Goal: Navigation & Orientation: Find specific page/section

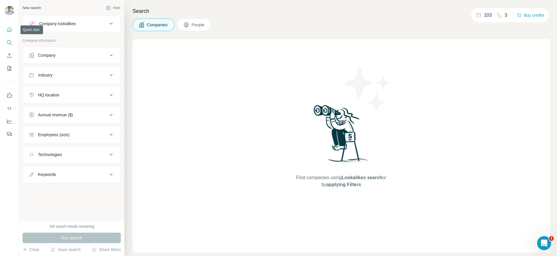
click at [8, 31] on icon "Quick start" at bounding box center [9, 30] width 6 height 6
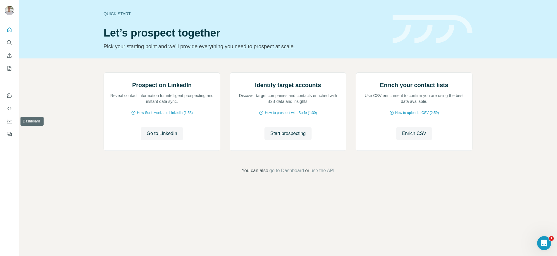
click at [14, 119] on div at bounding box center [9, 80] width 19 height 119
click at [10, 121] on icon "Dashboard" at bounding box center [9, 122] width 6 height 6
click at [8, 27] on icon "Quick start" at bounding box center [9, 30] width 6 height 6
click at [11, 110] on icon "Use Surfe API" at bounding box center [9, 109] width 6 height 6
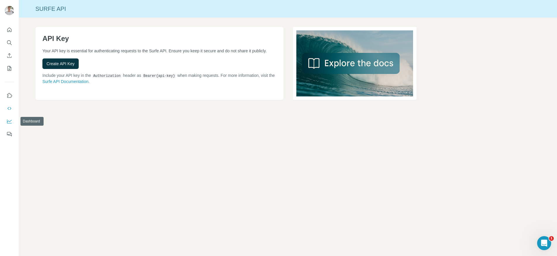
click at [8, 122] on icon "Dashboard" at bounding box center [9, 122] width 6 height 6
click at [11, 109] on icon "Use Surfe API" at bounding box center [9, 109] width 6 height 6
click at [10, 109] on icon "Use Surfe API" at bounding box center [9, 108] width 4 height 3
click at [8, 96] on icon "Use Surfe on LinkedIn" at bounding box center [9, 96] width 6 height 6
